Goal: Find specific page/section: Find specific page/section

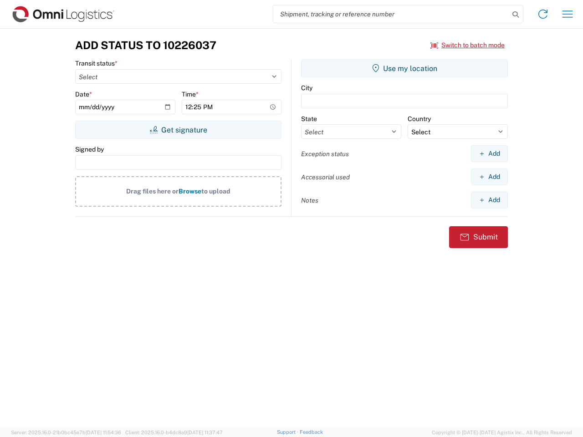
click at [391, 14] on input "search" at bounding box center [391, 13] width 236 height 17
click at [516, 15] on icon at bounding box center [515, 14] width 13 height 13
click at [543, 14] on icon at bounding box center [543, 14] width 15 height 15
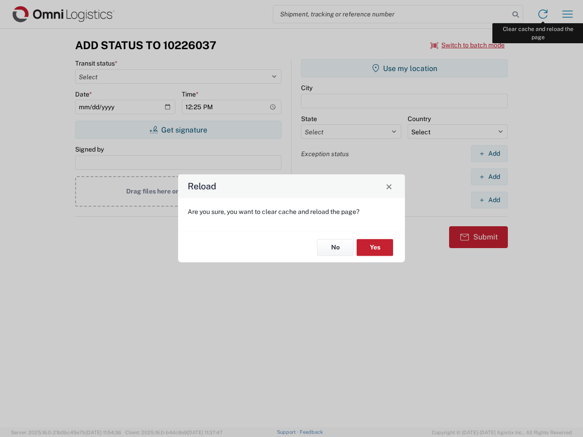
click at [568, 14] on div "Reload Are you sure, you want to clear cache and reload the page? No Yes" at bounding box center [291, 218] width 583 height 437
click at [468, 45] on div "Reload Are you sure, you want to clear cache and reload the page? No Yes" at bounding box center [291, 218] width 583 height 437
click at [178, 130] on div "Reload Are you sure, you want to clear cache and reload the page? No Yes" at bounding box center [291, 218] width 583 height 437
click at [404, 68] on div "Reload Are you sure, you want to clear cache and reload the page? No Yes" at bounding box center [291, 218] width 583 height 437
click at [489, 153] on div "Reload Are you sure, you want to clear cache and reload the page? No Yes" at bounding box center [291, 218] width 583 height 437
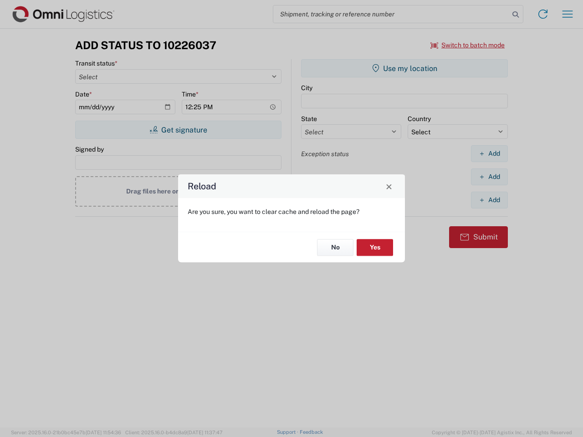
click at [489, 177] on div "Reload Are you sure, you want to clear cache and reload the page? No Yes" at bounding box center [291, 218] width 583 height 437
click at [489, 200] on div "Reload Are you sure, you want to clear cache and reload the page? No Yes" at bounding box center [291, 218] width 583 height 437
